Goal: Transaction & Acquisition: Purchase product/service

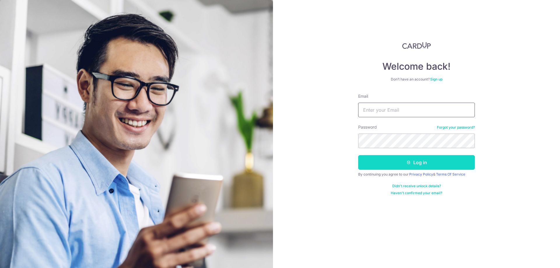
type input "[PERSON_NAME][DOMAIN_NAME][EMAIL_ADDRESS][PERSON_NAME][DOMAIN_NAME]"
click at [390, 162] on button "Log in" at bounding box center [416, 162] width 117 height 15
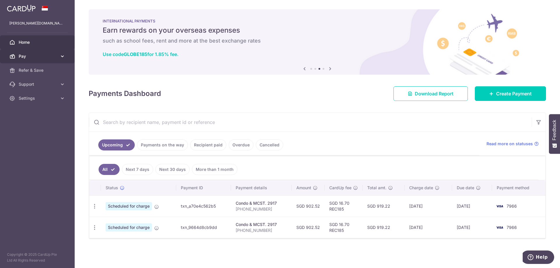
click at [66, 63] on link "Pay" at bounding box center [37, 56] width 75 height 14
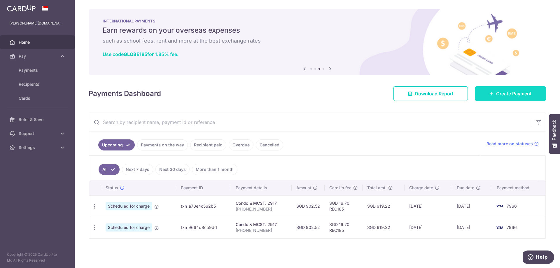
click at [501, 87] on link "Create Payment" at bounding box center [510, 93] width 71 height 15
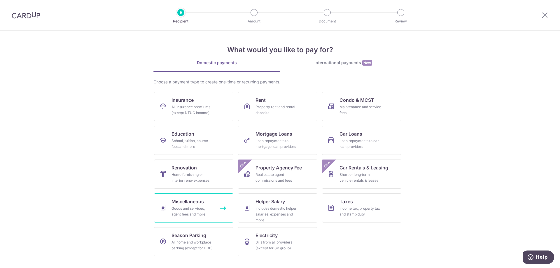
click at [194, 203] on span "Miscellaneous" at bounding box center [187, 201] width 32 height 7
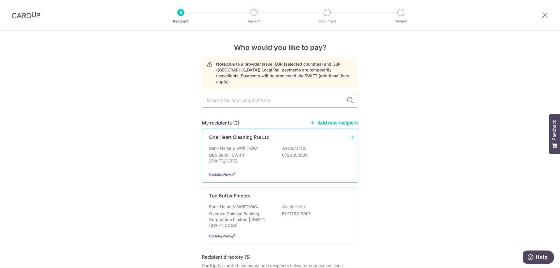
click at [291, 157] on div "Bank Name & SWIFT/BIC: DBS Bank | SWIFT: DBSSSGSGXXX Account No: 0720303539" at bounding box center [280, 156] width 142 height 22
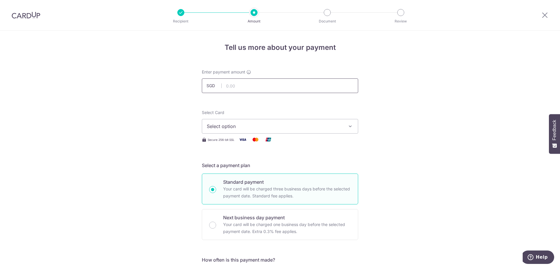
click at [306, 87] on input "text" at bounding box center [280, 85] width 156 height 15
click at [295, 88] on input "text" at bounding box center [280, 85] width 156 height 15
type input "647.46"
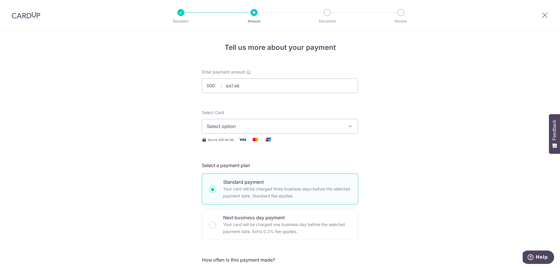
click at [317, 129] on span "Select option" at bounding box center [275, 126] width 136 height 7
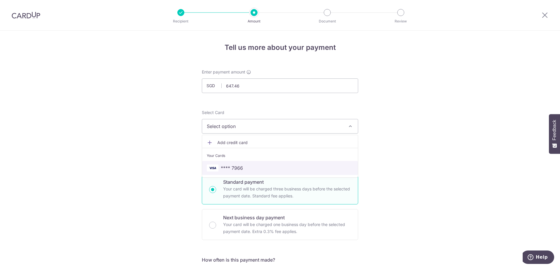
click at [266, 170] on span "**** 7966" at bounding box center [280, 167] width 146 height 7
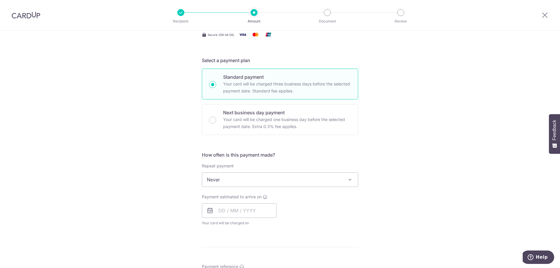
scroll to position [105, 0]
click at [252, 183] on span "Never" at bounding box center [280, 179] width 156 height 14
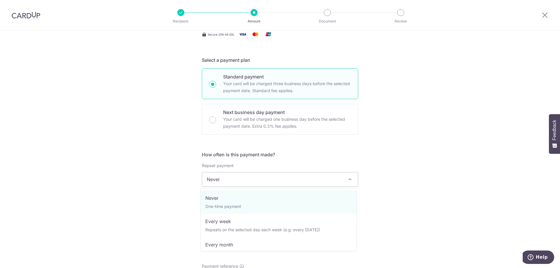
click at [252, 183] on span "Never" at bounding box center [280, 179] width 156 height 14
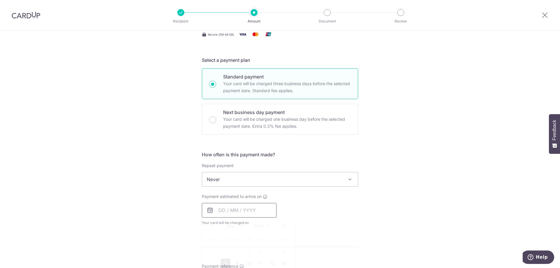
click at [219, 211] on input "text" at bounding box center [239, 210] width 75 height 15
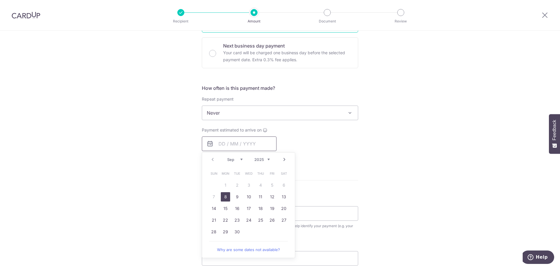
scroll to position [173, 0]
click at [382, 177] on div "Tell us more about your payment Enter payment amount SGD 647.46 647.46 Select C…" at bounding box center [280, 121] width 560 height 527
click at [228, 131] on span "Payment estimated to arrive on" at bounding box center [232, 129] width 60 height 6
click at [214, 145] on input "text" at bounding box center [239, 143] width 75 height 15
click at [224, 194] on link "8" at bounding box center [225, 195] width 9 height 9
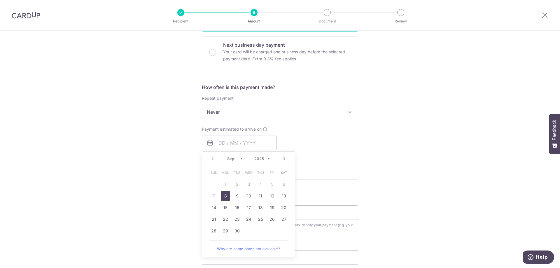
type input "[DATE]"
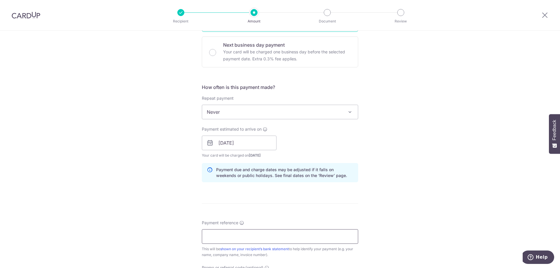
click at [264, 236] on input "Payment reference" at bounding box center [280, 236] width 156 height 15
paste input "202508-339"
type input "202508-339"
click at [392, 182] on div "Tell us more about your payment Enter payment amount SGD 647.46 647.46 Select C…" at bounding box center [280, 133] width 560 height 551
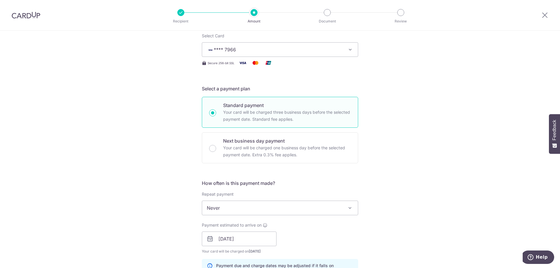
scroll to position [0, 0]
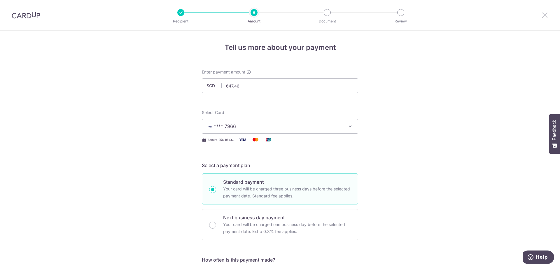
click at [543, 16] on icon at bounding box center [544, 14] width 7 height 7
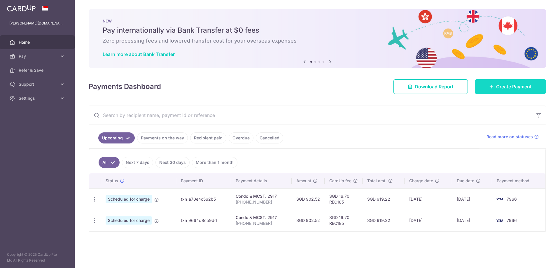
click at [517, 90] on span "Create Payment" at bounding box center [514, 86] width 36 height 7
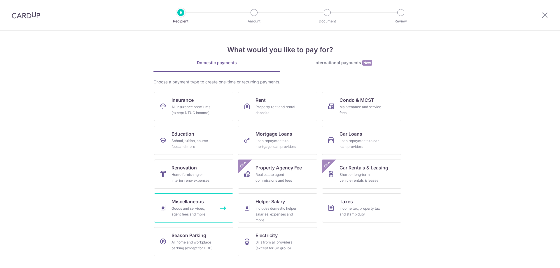
click at [191, 200] on span "Miscellaneous" at bounding box center [187, 201] width 32 height 7
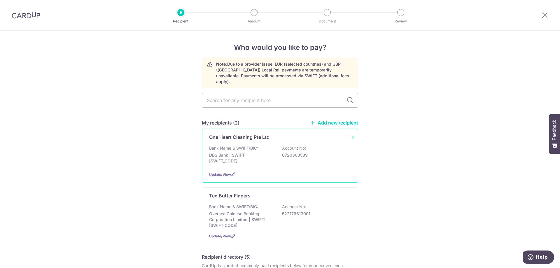
click at [283, 157] on div "Bank Name & SWIFT/BIC: DBS Bank | SWIFT: DBSSSGSGXXX Account No: 0720303539" at bounding box center [280, 156] width 142 height 22
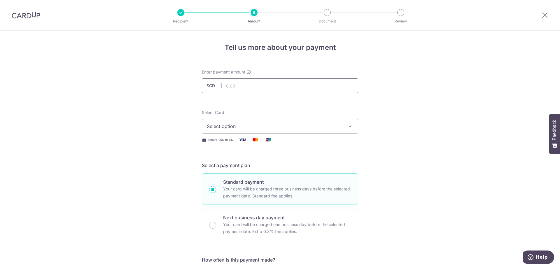
click at [269, 83] on input "text" at bounding box center [280, 85] width 156 height 15
type input "647.46"
click at [243, 125] on span "Select option" at bounding box center [275, 126] width 136 height 7
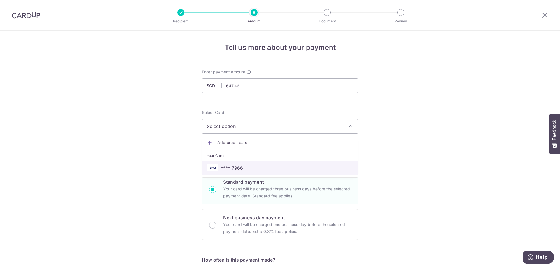
click at [238, 169] on span "**** 7966" at bounding box center [232, 167] width 22 height 7
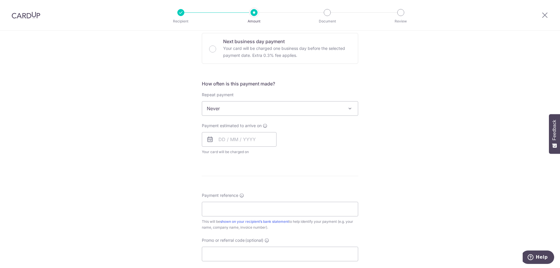
scroll to position [176, 0]
click at [223, 143] on input "text" at bounding box center [239, 139] width 75 height 15
click at [221, 139] on input "text" at bounding box center [239, 139] width 75 height 15
drag, startPoint x: 218, startPoint y: 139, endPoint x: 221, endPoint y: 139, distance: 3.2
click at [221, 139] on input "text" at bounding box center [239, 139] width 75 height 15
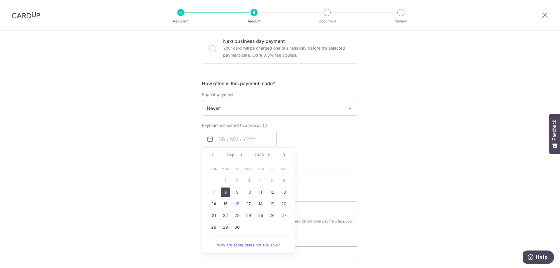
click at [224, 190] on link "8" at bounding box center [225, 191] width 9 height 9
type input "[DATE]"
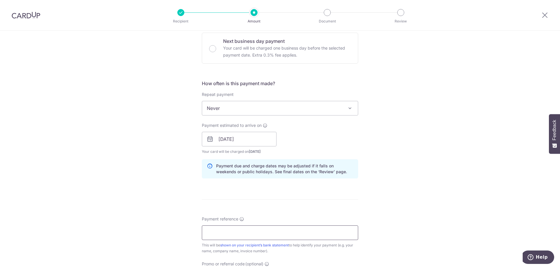
click at [221, 234] on input "Payment reference" at bounding box center [280, 232] width 156 height 15
paste input "202508-339"
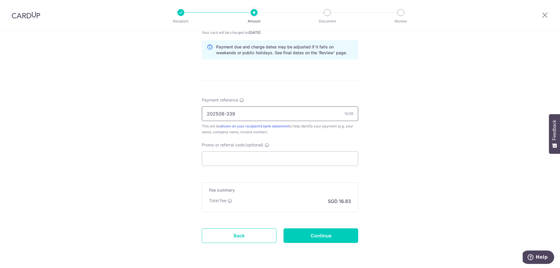
scroll to position [296, 0]
type input "202508-339"
click at [286, 160] on input "Promo or referral code (optional)" at bounding box center [280, 158] width 156 height 15
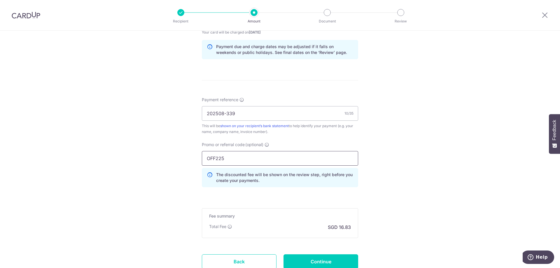
type input "OFF225"
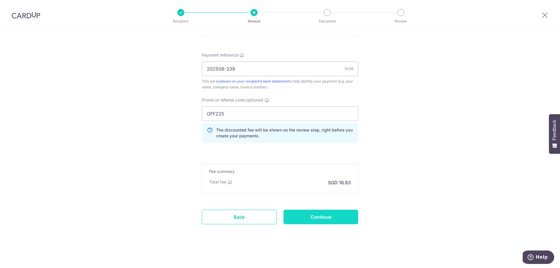
click at [323, 215] on input "Continue" at bounding box center [320, 217] width 75 height 15
type input "Create Schedule"
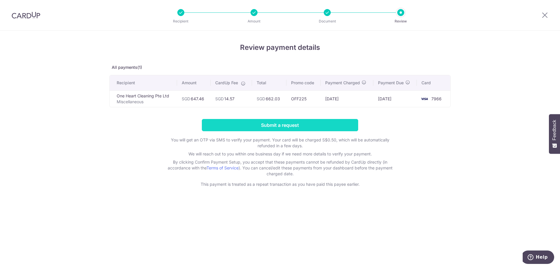
click at [300, 124] on input "Submit a request" at bounding box center [280, 125] width 156 height 12
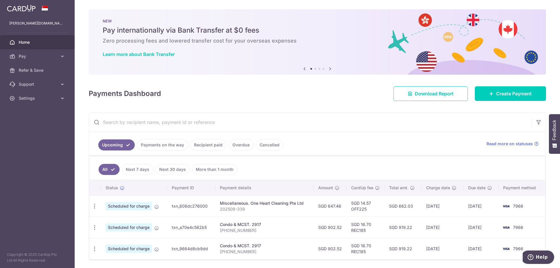
click at [215, 145] on link "Recipient paid" at bounding box center [208, 144] width 36 height 11
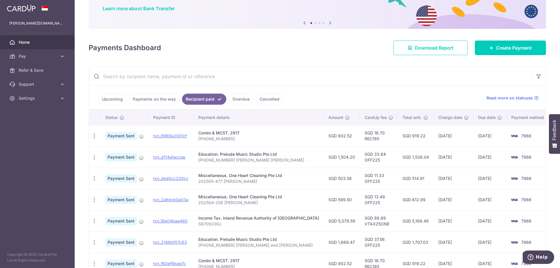
scroll to position [46, 0]
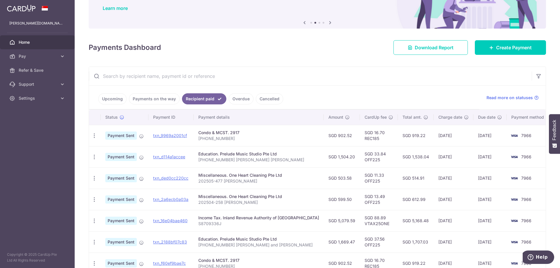
click at [113, 101] on link "Upcoming" at bounding box center [112, 98] width 28 height 11
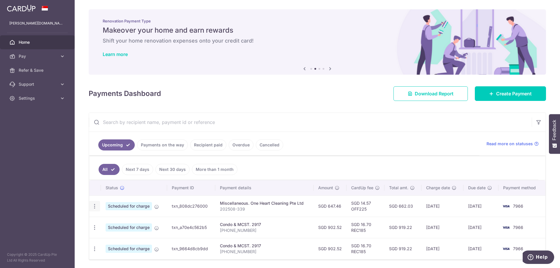
click at [95, 207] on icon "button" at bounding box center [95, 206] width 6 height 6
click at [111, 221] on span "Update payment" at bounding box center [126, 222] width 40 height 7
radio input "true"
type input "647.46"
type input "[DATE]"
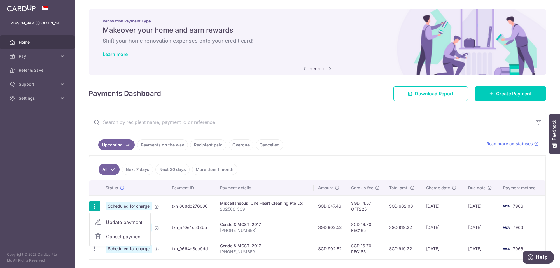
type input "202508-339"
type input "OFF225"
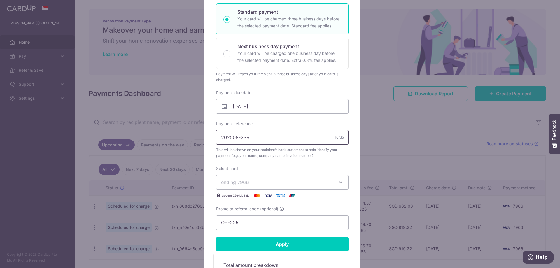
scroll to position [100, 0]
click at [273, 139] on input "202508-339" at bounding box center [282, 137] width 132 height 15
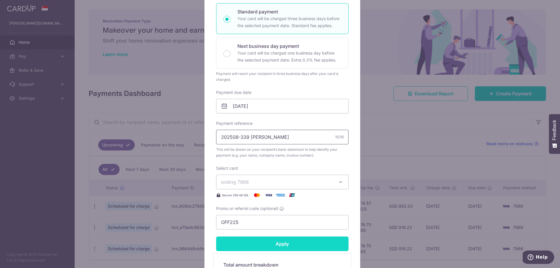
type input "202508-339 [PERSON_NAME]"
click at [260, 244] on input "Apply" at bounding box center [282, 243] width 132 height 15
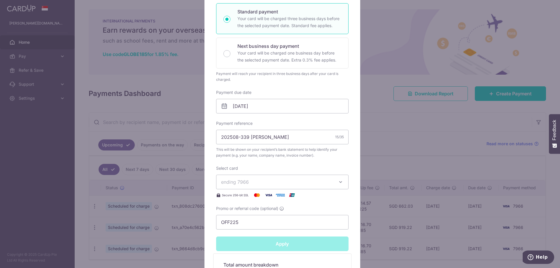
type input "Successfully Applied"
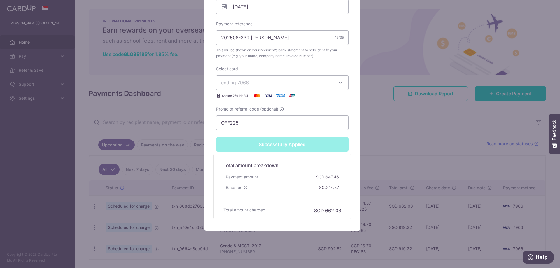
scroll to position [225, 0]
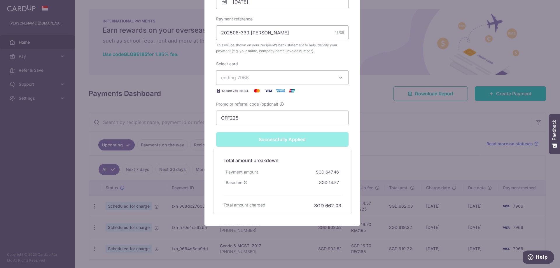
click at [405, 141] on div "Edit payment By clicking apply, you will make changes to all payments to One He…" at bounding box center [280, 134] width 560 height 268
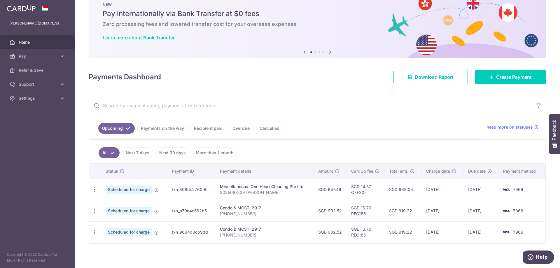
scroll to position [20, 0]
